Goal: Transaction & Acquisition: Subscribe to service/newsletter

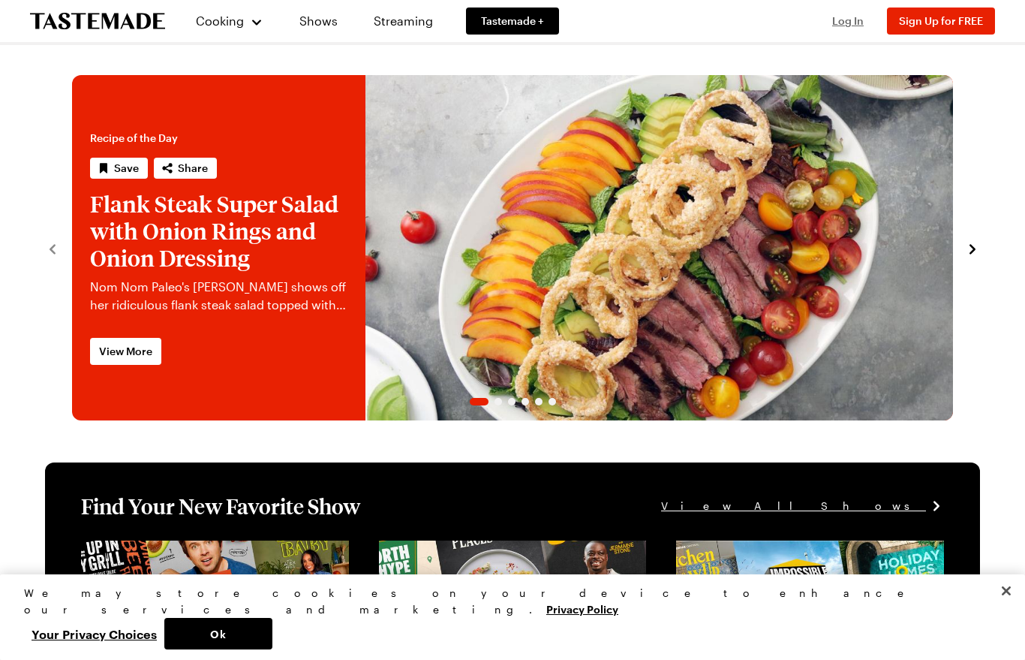
click at [863, 24] on span "Log In" at bounding box center [849, 20] width 32 height 13
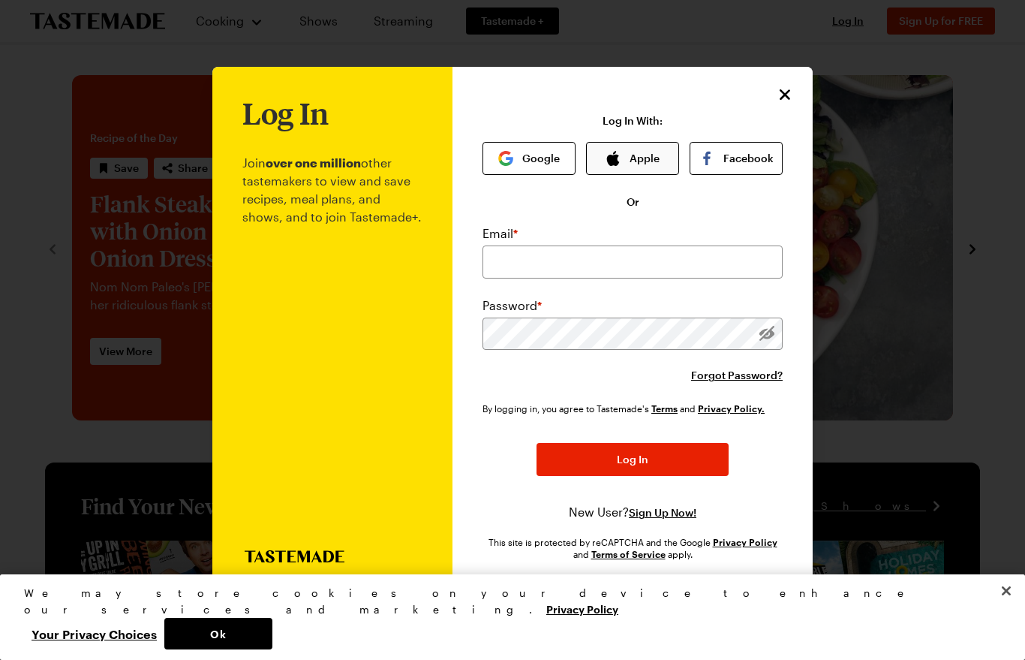
click at [657, 142] on button "Apple" at bounding box center [632, 158] width 93 height 33
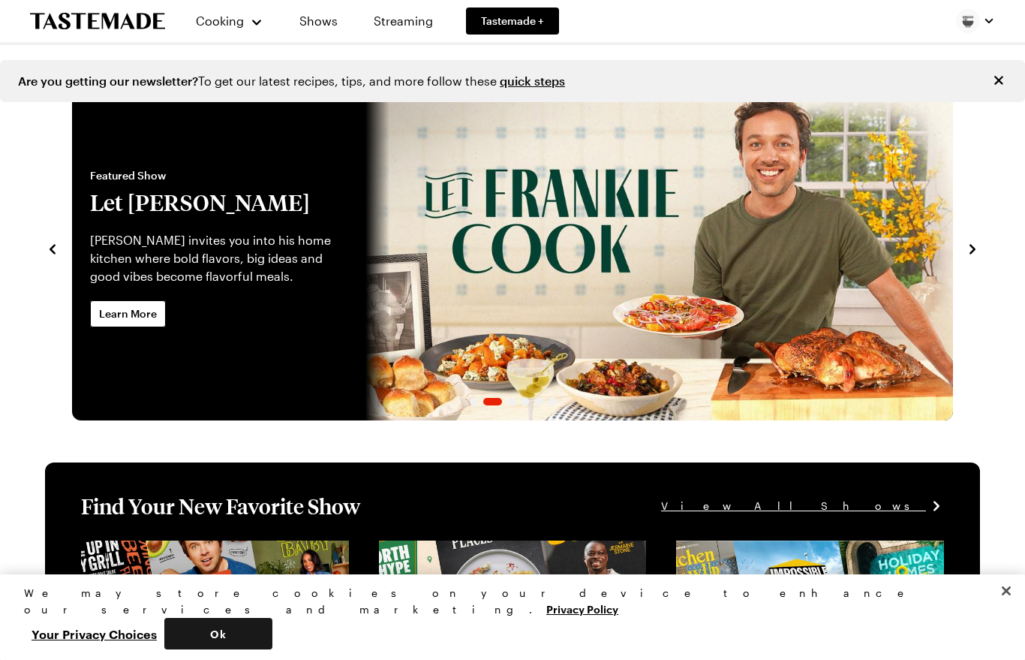
click at [273, 649] on button "Ok" at bounding box center [218, 634] width 108 height 32
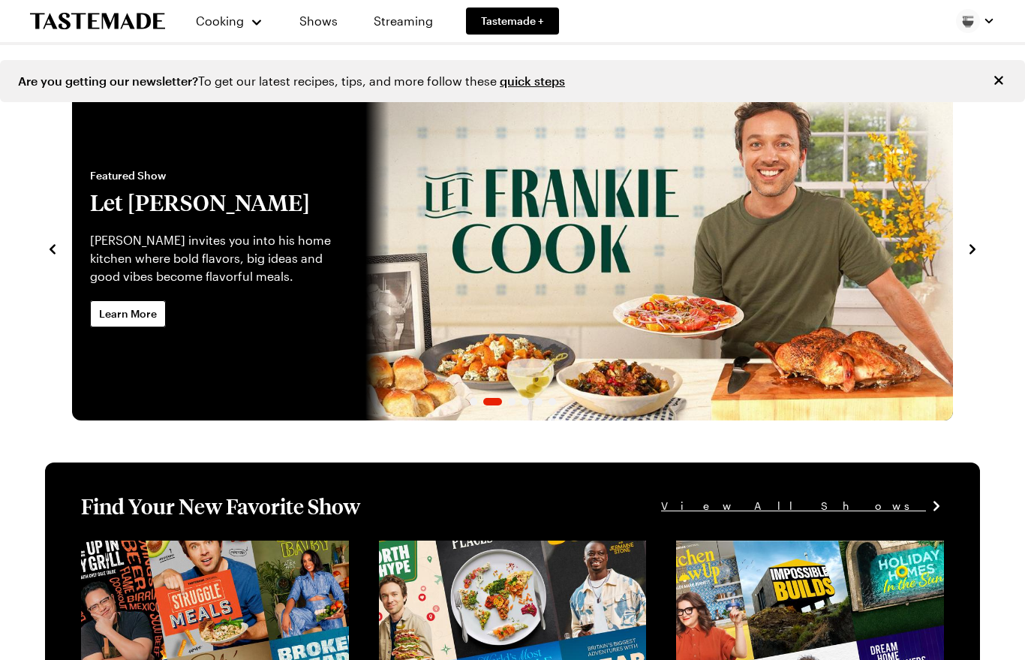
click at [999, 87] on icon "Close" at bounding box center [999, 80] width 15 height 15
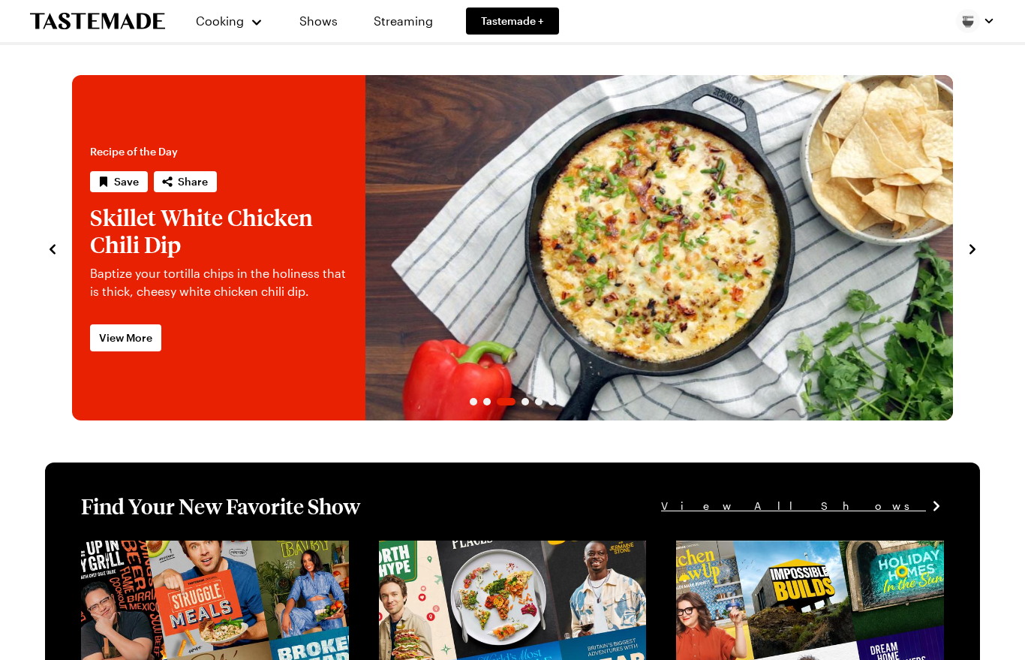
click at [245, 23] on div "Cooking" at bounding box center [229, 21] width 68 height 18
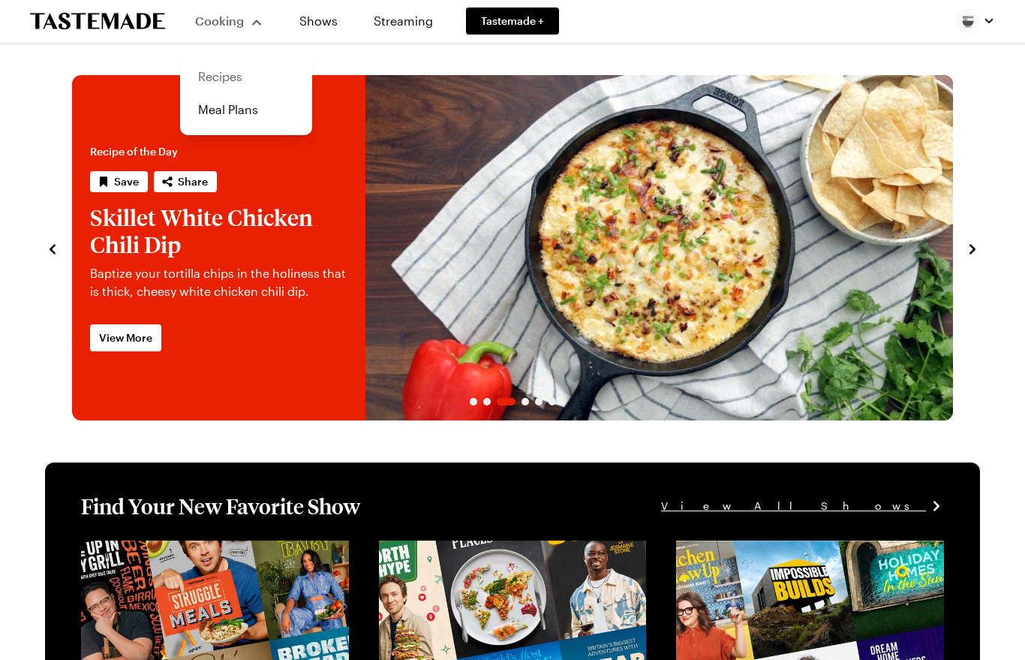
click at [257, 72] on link "Recipes" at bounding box center [246, 76] width 114 height 33
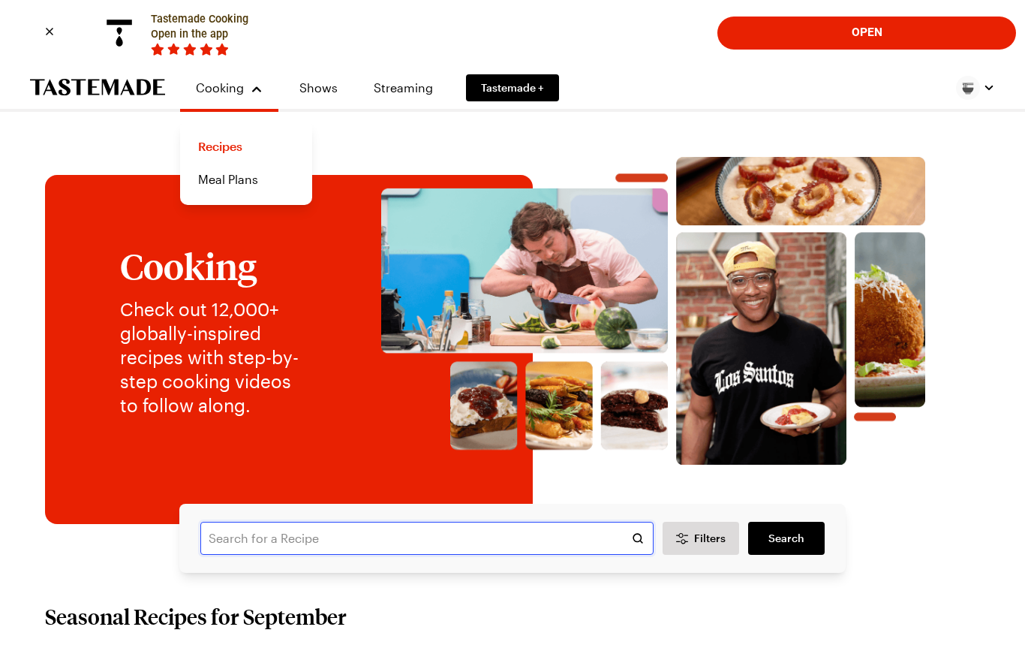
click at [597, 532] on input "text" at bounding box center [426, 538] width 453 height 33
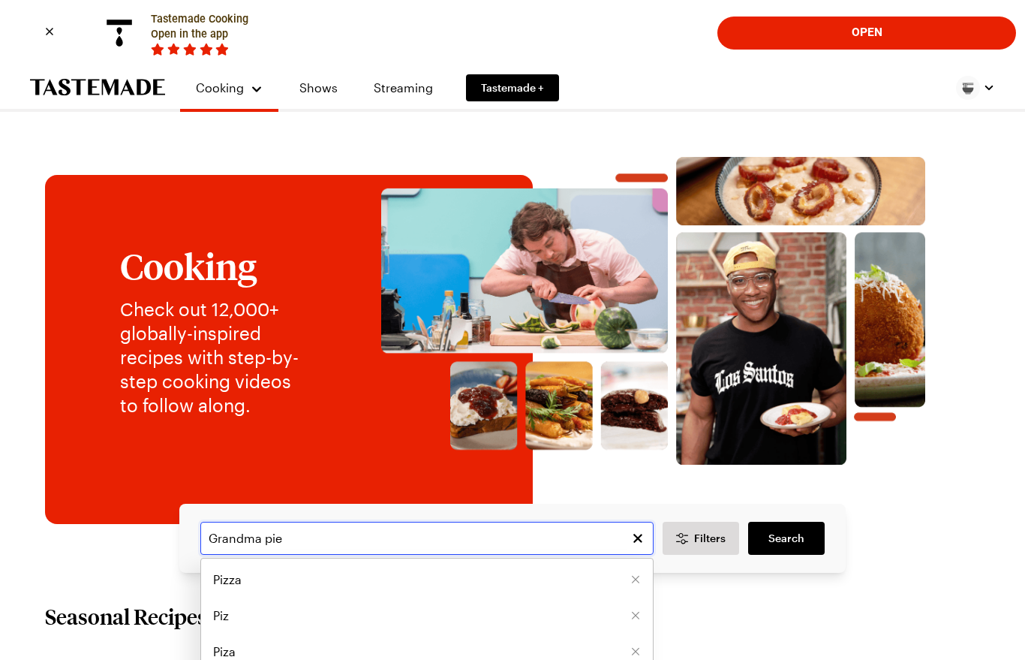
type input "Grandma pie"
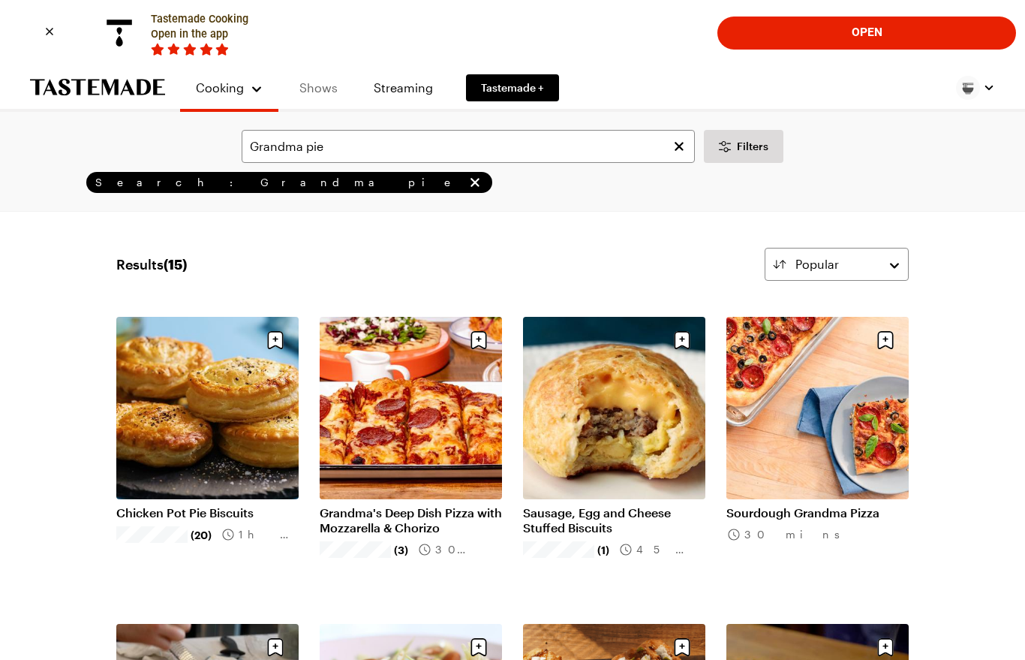
click at [316, 92] on link "Shows" at bounding box center [319, 88] width 68 height 42
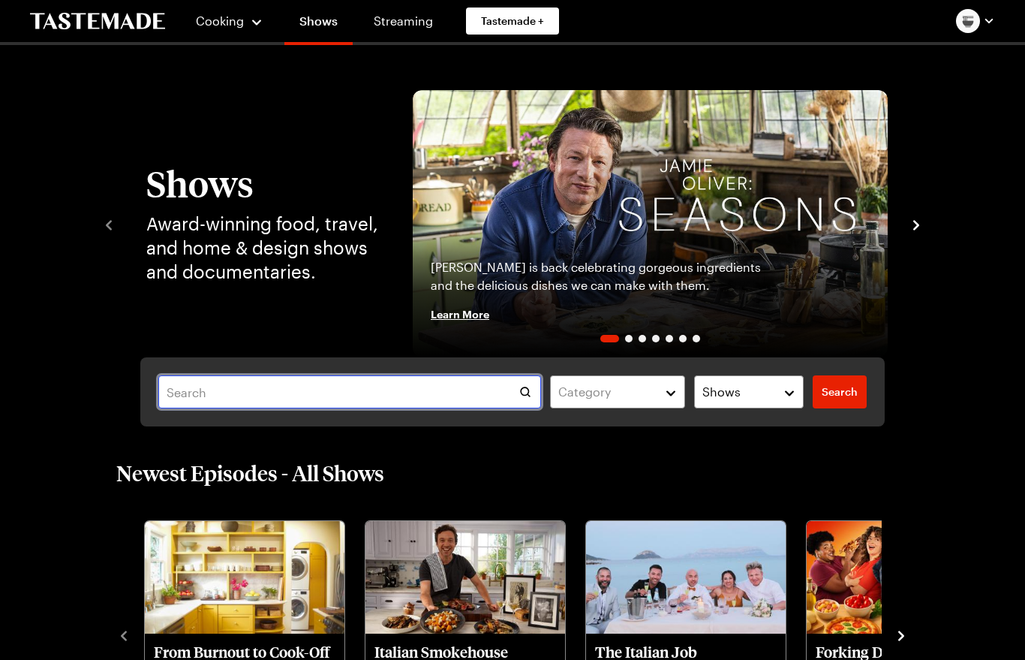
click at [447, 393] on input "text" at bounding box center [349, 391] width 383 height 33
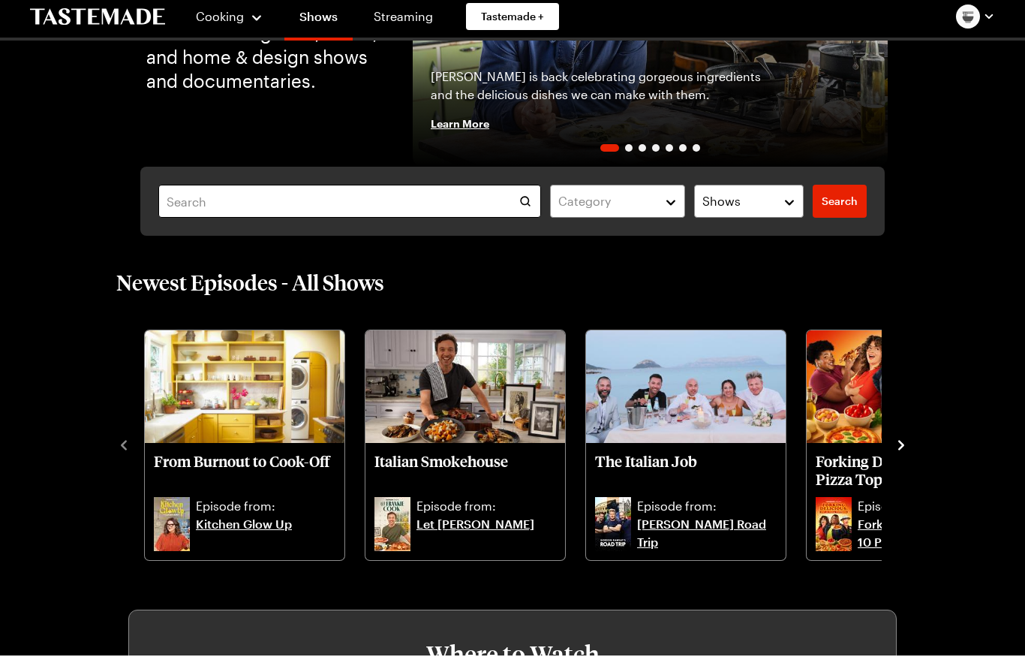
scroll to position [184, 0]
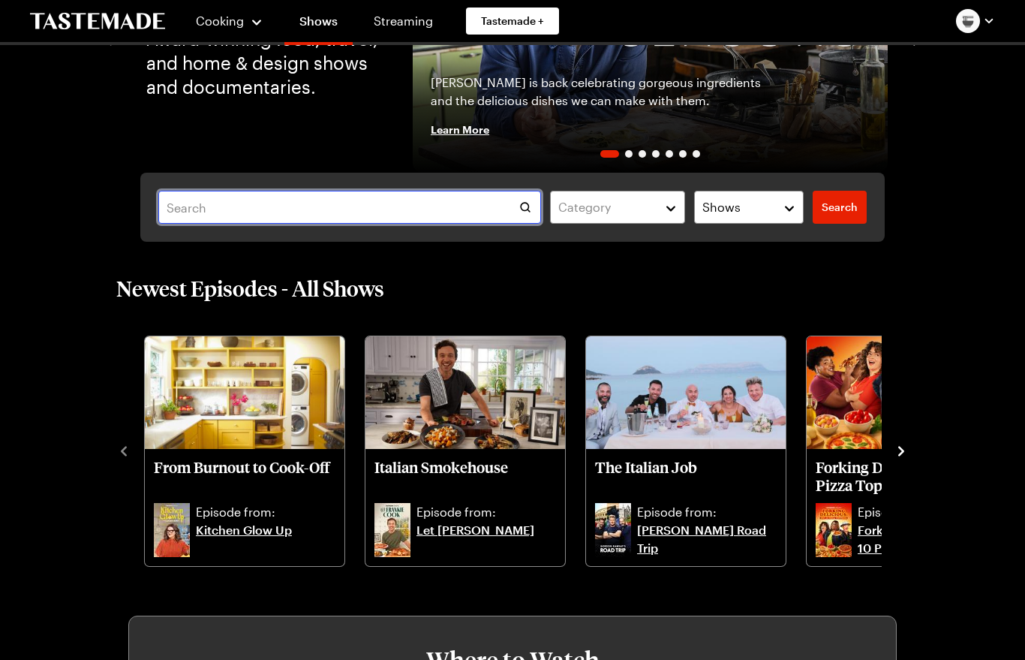
click at [445, 203] on input "text" at bounding box center [349, 207] width 383 height 33
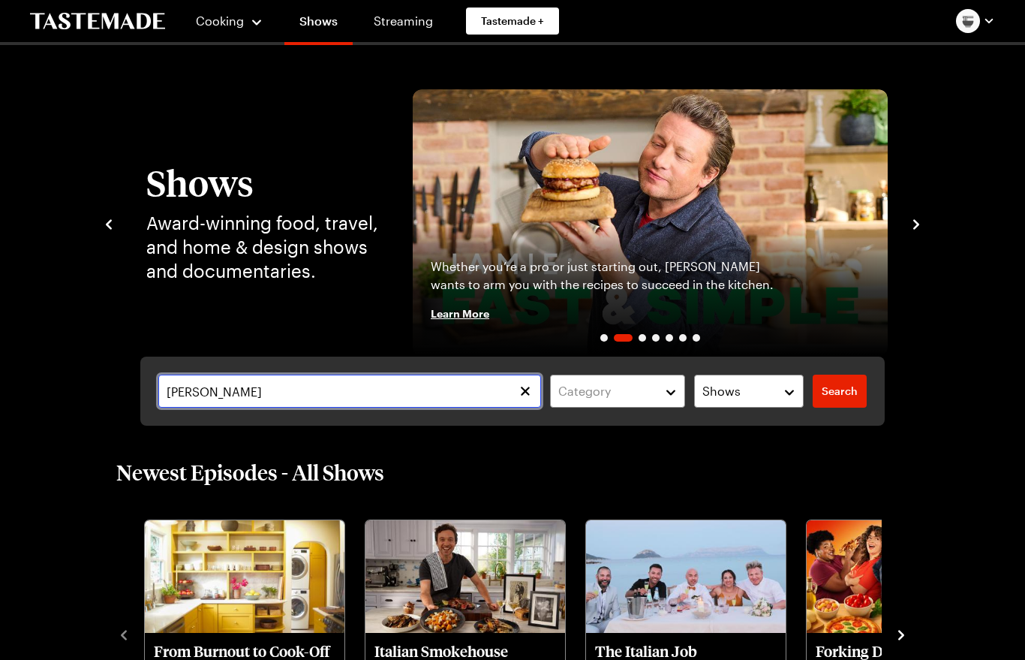
scroll to position [0, 0]
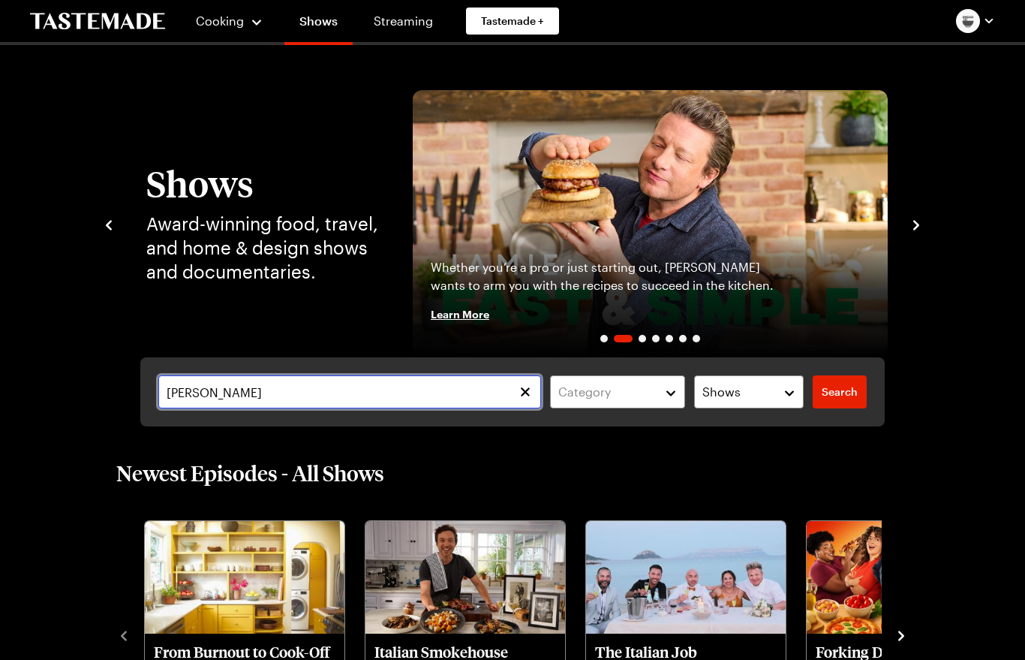
type input "Frankie"
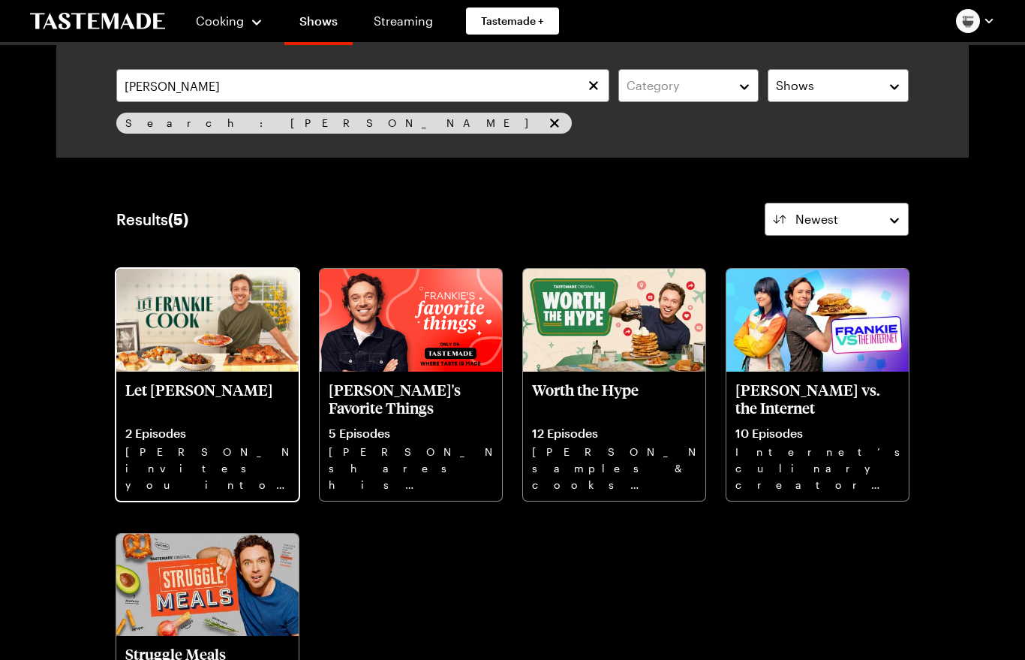
click at [221, 472] on p "[PERSON_NAME] invites you into his home kitchen where bold flavors, big ideas a…" at bounding box center [207, 468] width 164 height 48
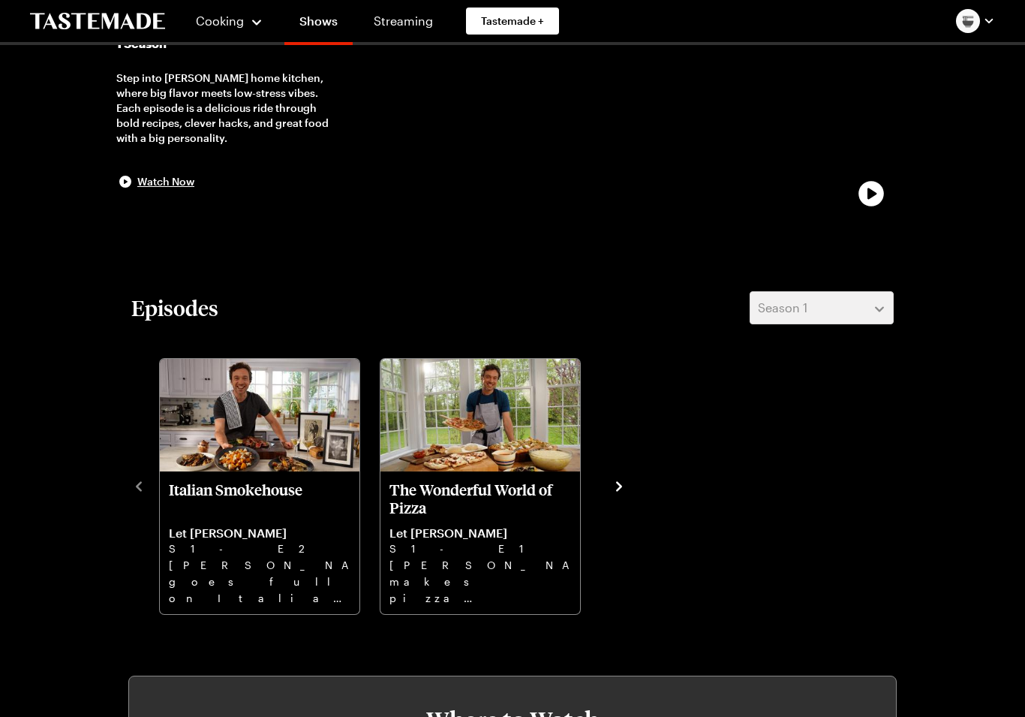
scroll to position [174, 0]
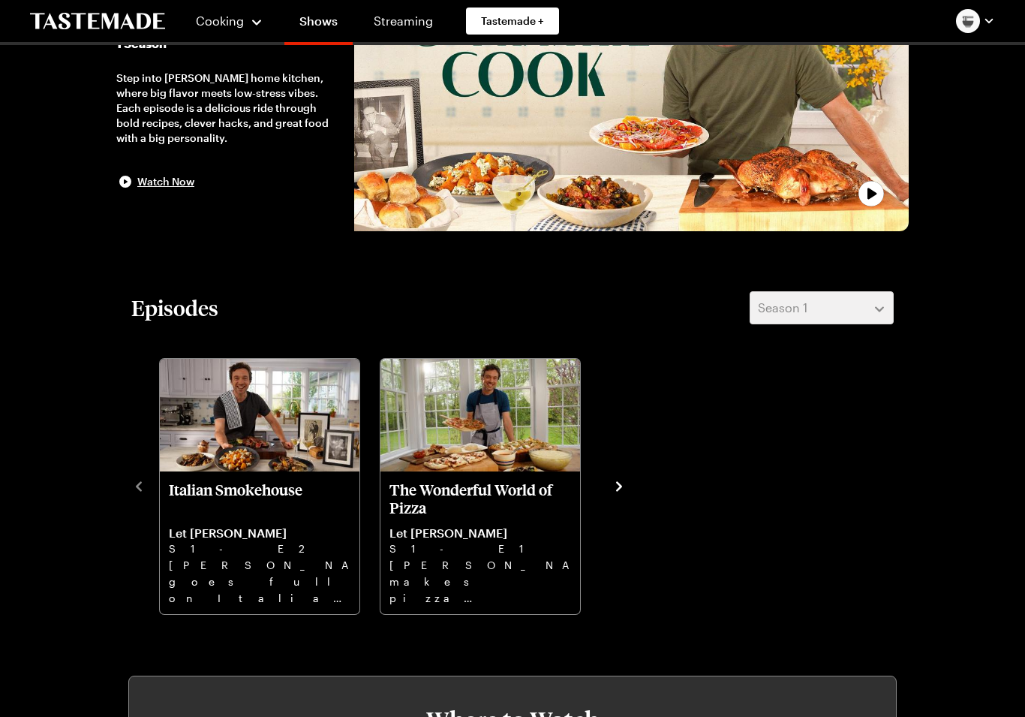
click at [501, 460] on img "The Wonderful World of Pizza" at bounding box center [481, 415] width 200 height 113
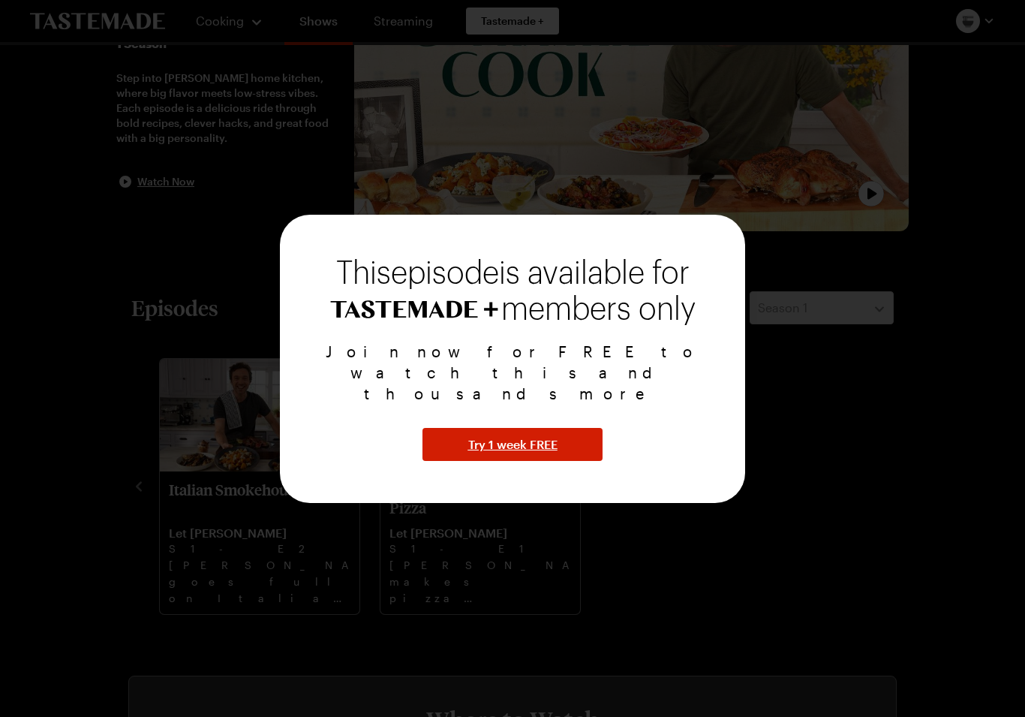
click at [503, 435] on span "Try 1 week FREE" at bounding box center [512, 444] width 89 height 18
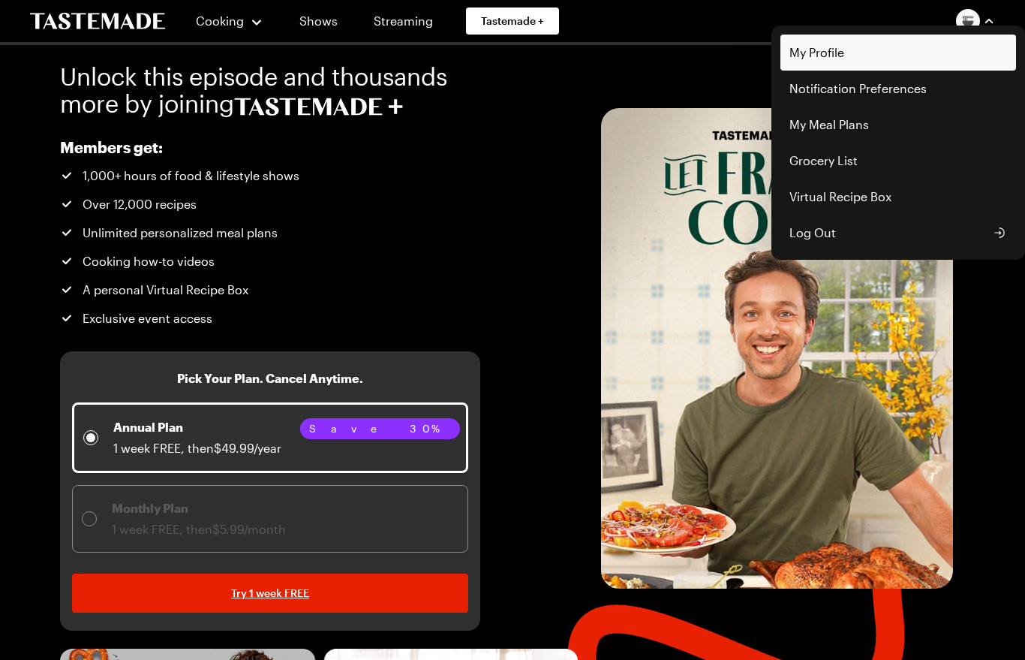
click at [903, 53] on link "My Profile" at bounding box center [899, 53] width 236 height 36
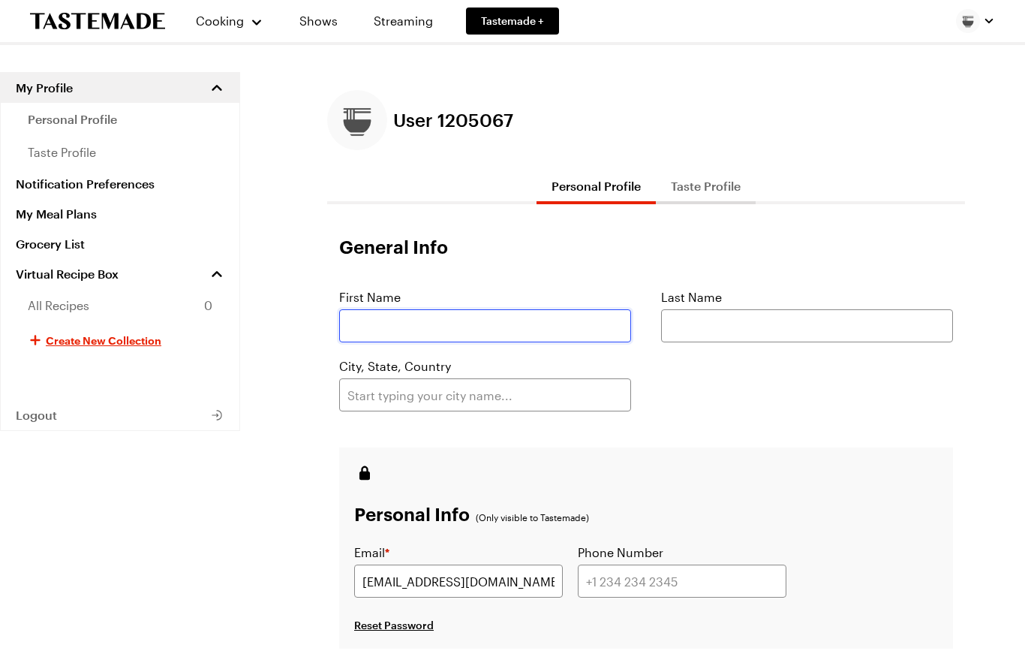
click at [578, 314] on input "text" at bounding box center [485, 325] width 292 height 33
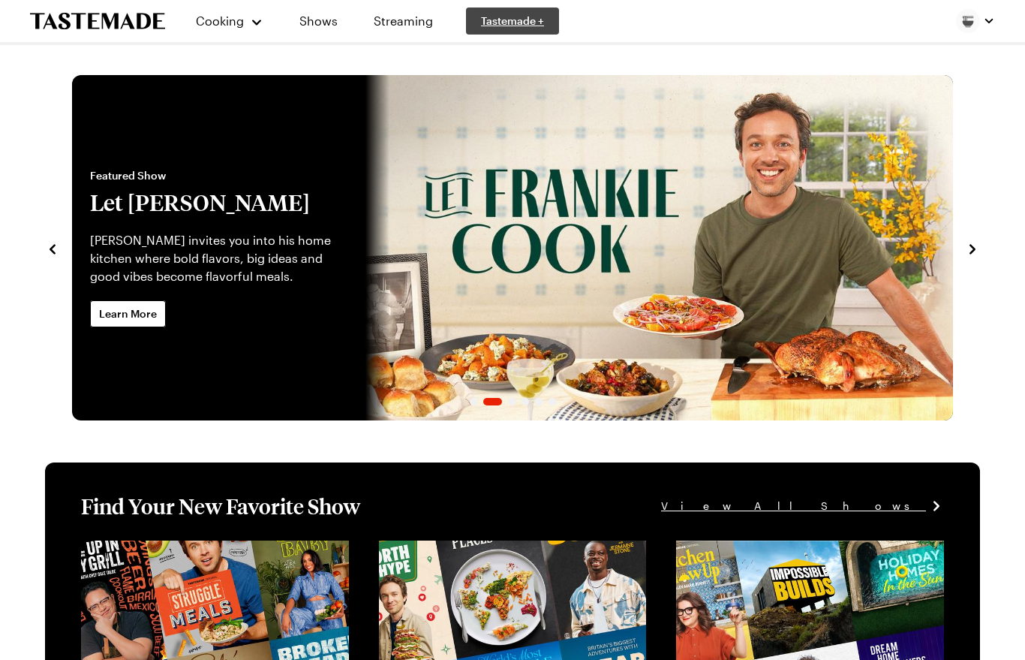
click at [513, 28] on span "Tastemade +" at bounding box center [512, 21] width 63 height 15
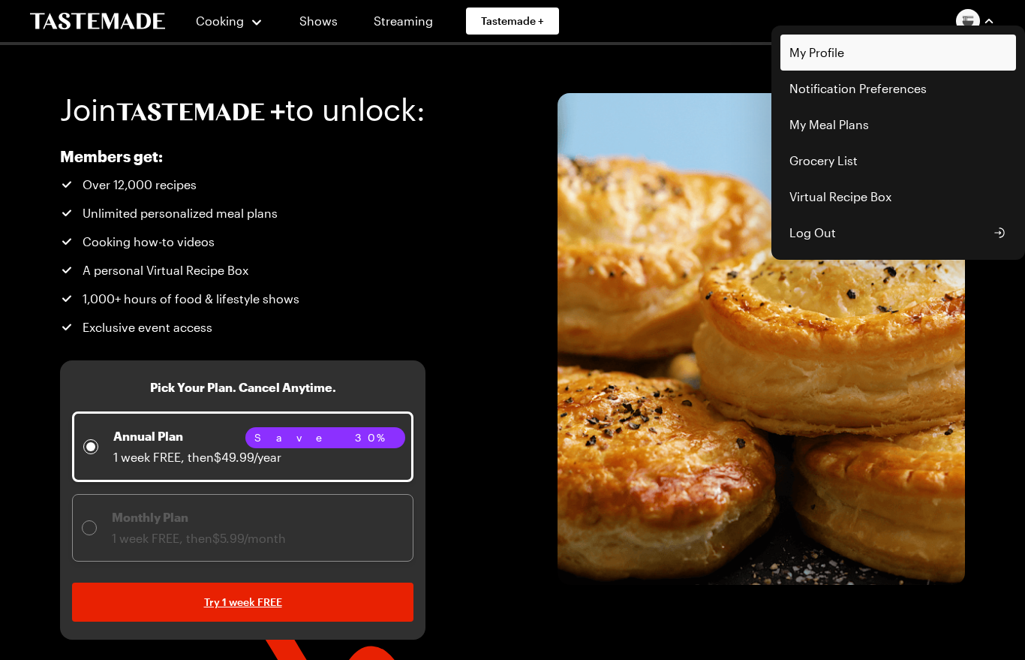
click at [888, 53] on link "My Profile" at bounding box center [899, 53] width 236 height 36
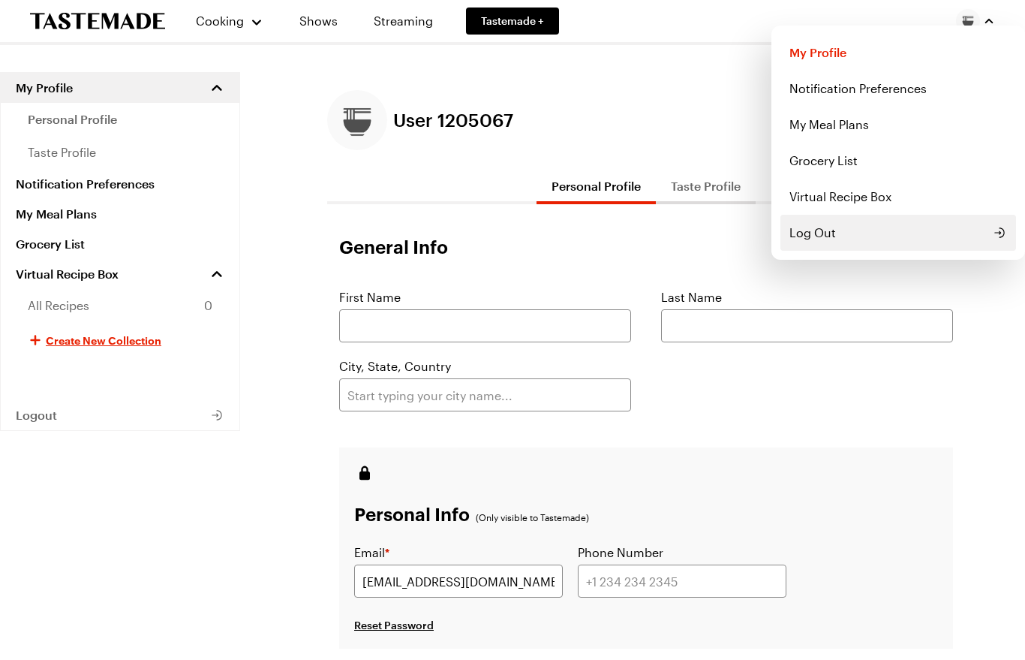
click at [827, 237] on span "Log Out" at bounding box center [813, 233] width 47 height 18
